Goal: Transaction & Acquisition: Purchase product/service

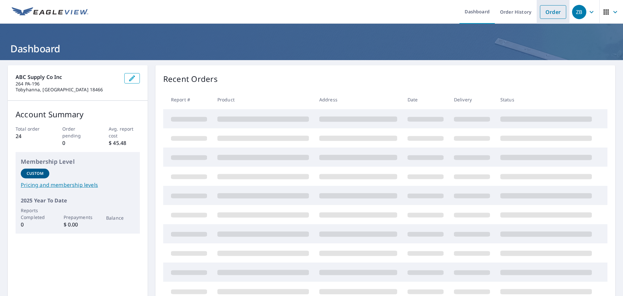
click at [292, 16] on link "Order" at bounding box center [553, 12] width 26 height 14
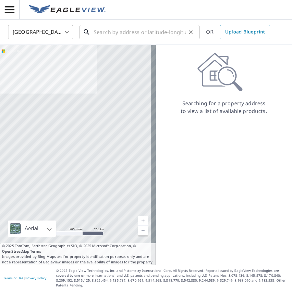
click at [119, 35] on input "text" at bounding box center [140, 32] width 92 height 18
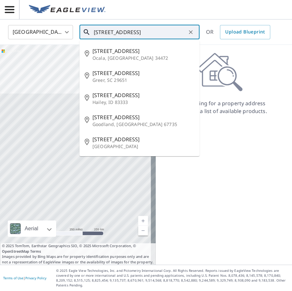
click at [132, 31] on input "[STREET_ADDRESS]" at bounding box center [140, 32] width 92 height 18
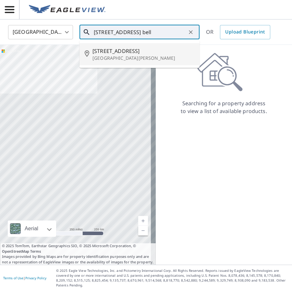
click at [113, 56] on p "[GEOGRAPHIC_DATA][PERSON_NAME]" at bounding box center [143, 58] width 102 height 6
type input "[STREET_ADDRESS][PERSON_NAME]"
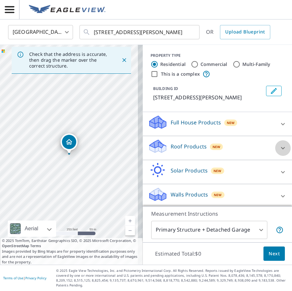
click at [279, 150] on icon at bounding box center [283, 148] width 8 height 8
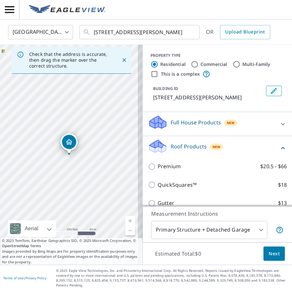
click at [270, 215] on p "Measurement Instructions" at bounding box center [217, 214] width 132 height 8
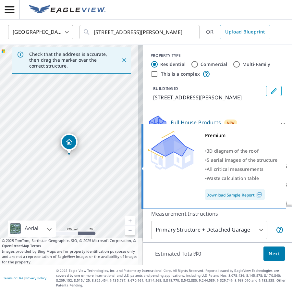
click at [148, 166] on img at bounding box center [170, 150] width 45 height 39
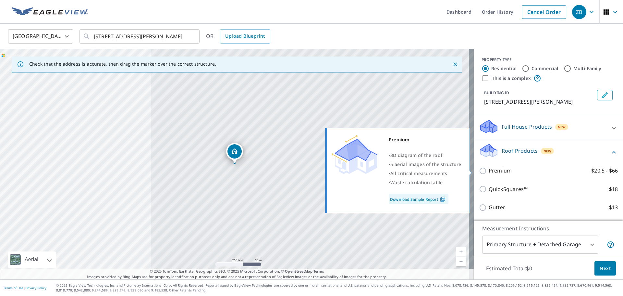
click at [292, 172] on input "Premium $20.5 - $66" at bounding box center [484, 171] width 10 height 8
checkbox input "true"
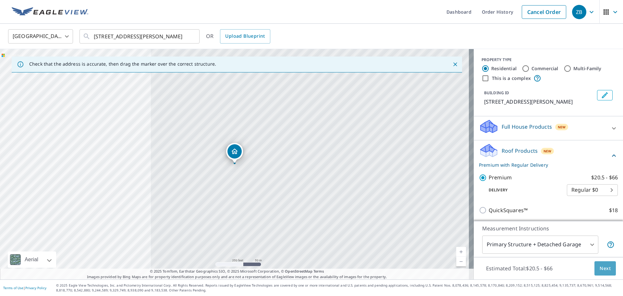
click at [292, 267] on span "Next" at bounding box center [605, 268] width 11 height 8
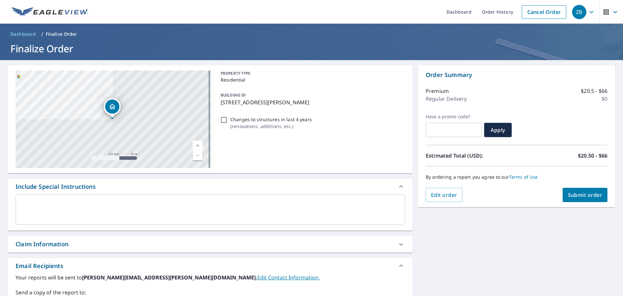
click at [292, 193] on span "Submit order" at bounding box center [585, 194] width 35 height 7
